Goal: Use online tool/utility: Utilize a website feature to perform a specific function

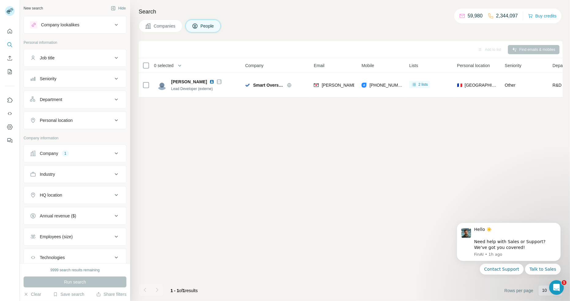
click at [51, 156] on div "Company" at bounding box center [49, 153] width 18 height 6
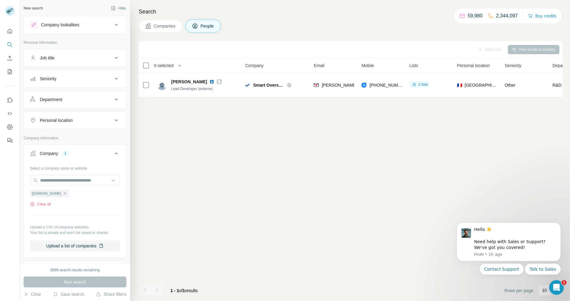
click at [42, 201] on div "[DOMAIN_NAME] Clear all" at bounding box center [75, 196] width 90 height 21
click at [41, 200] on div "Smart Oversight Clear all" at bounding box center [75, 196] width 90 height 21
click at [43, 202] on button "Clear all" at bounding box center [40, 205] width 21 height 6
click at [43, 202] on div "Select a company name or website Smart Oversight Clear all Upload a CSV of comp…" at bounding box center [75, 207] width 90 height 88
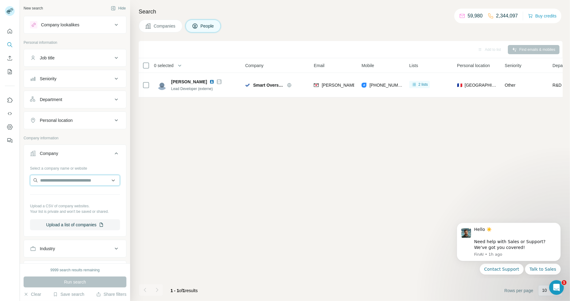
click at [54, 183] on input "text" at bounding box center [75, 180] width 90 height 11
type input "********"
